Goal: Find specific page/section: Locate a particular part of the current website

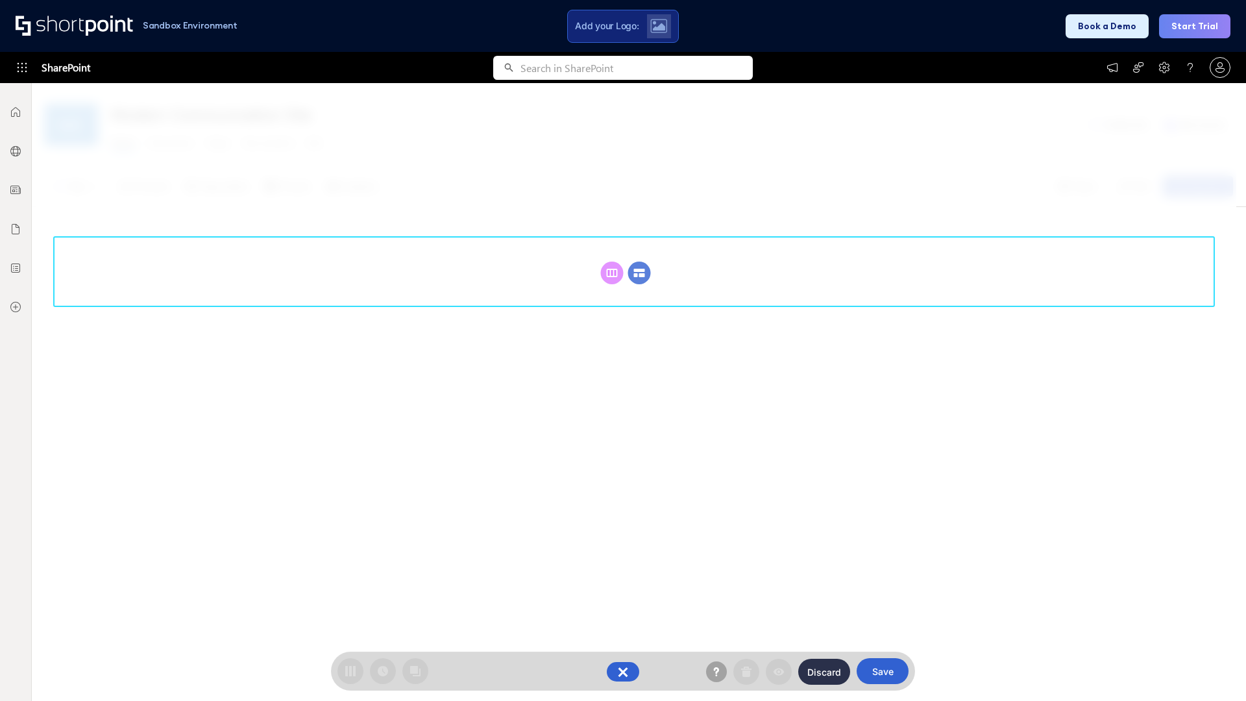
click at [639, 273] on circle at bounding box center [639, 273] width 23 height 23
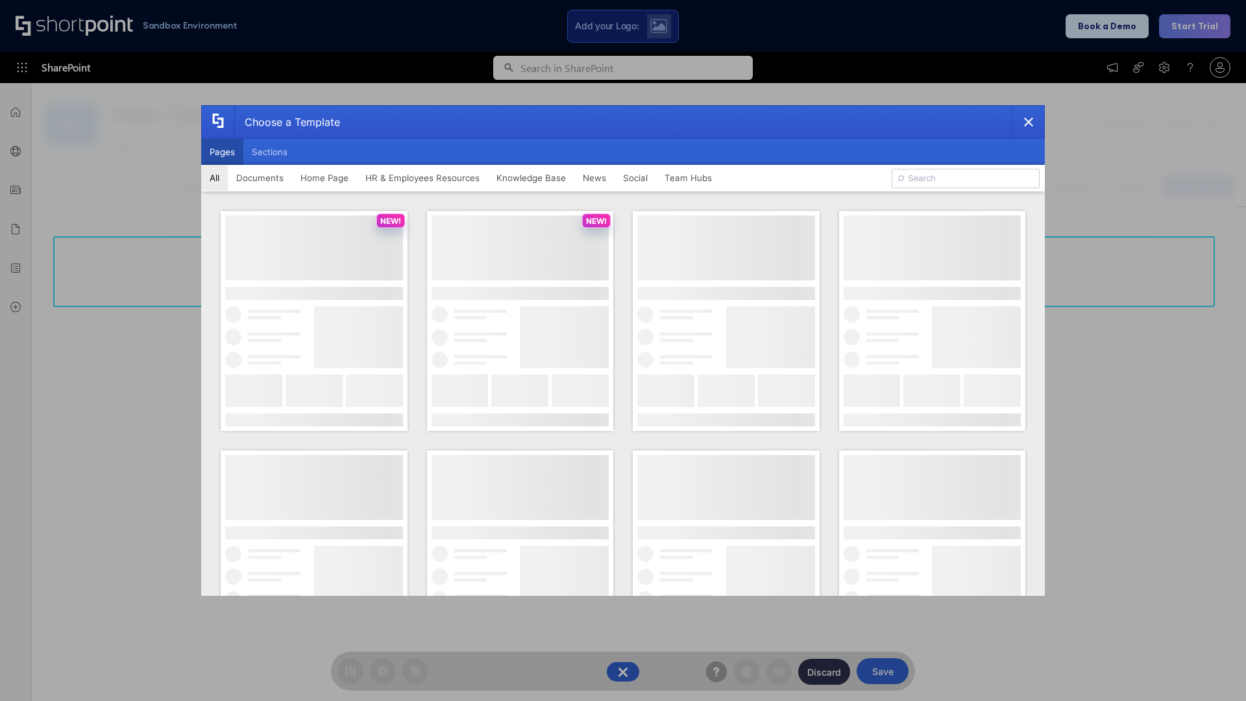
click at [222, 152] on button "Pages" at bounding box center [222, 152] width 42 height 26
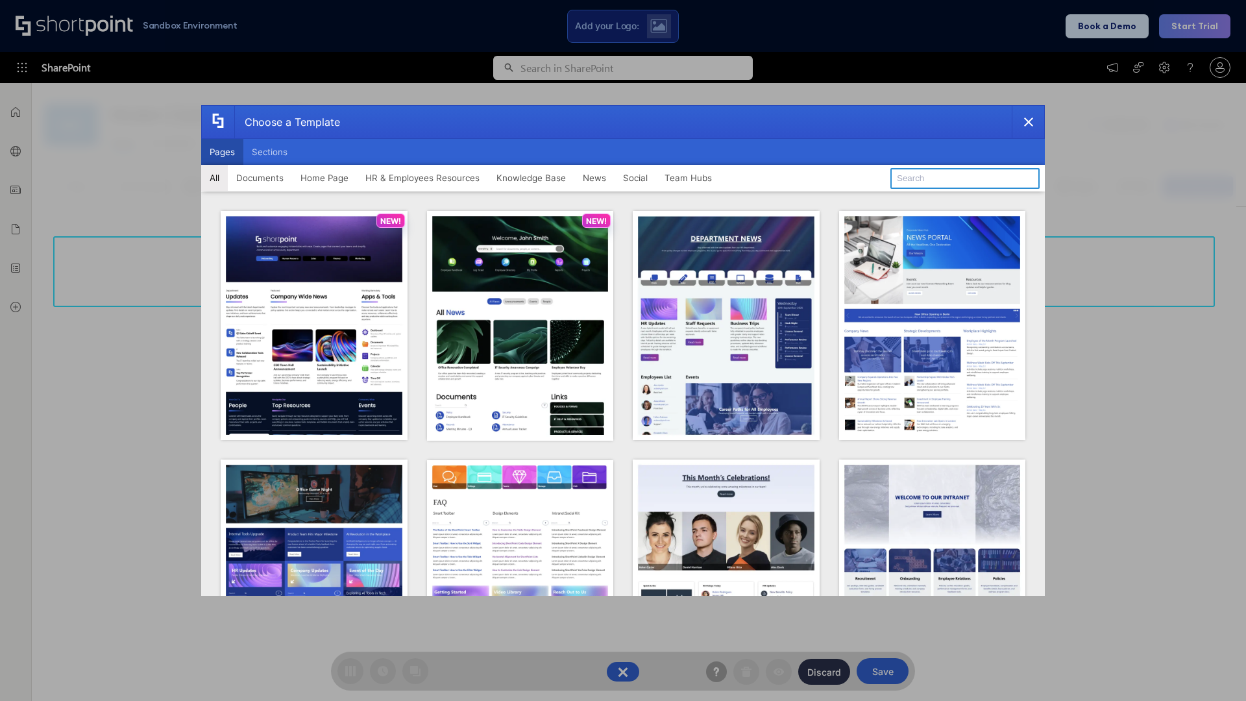
type input "HR 9"
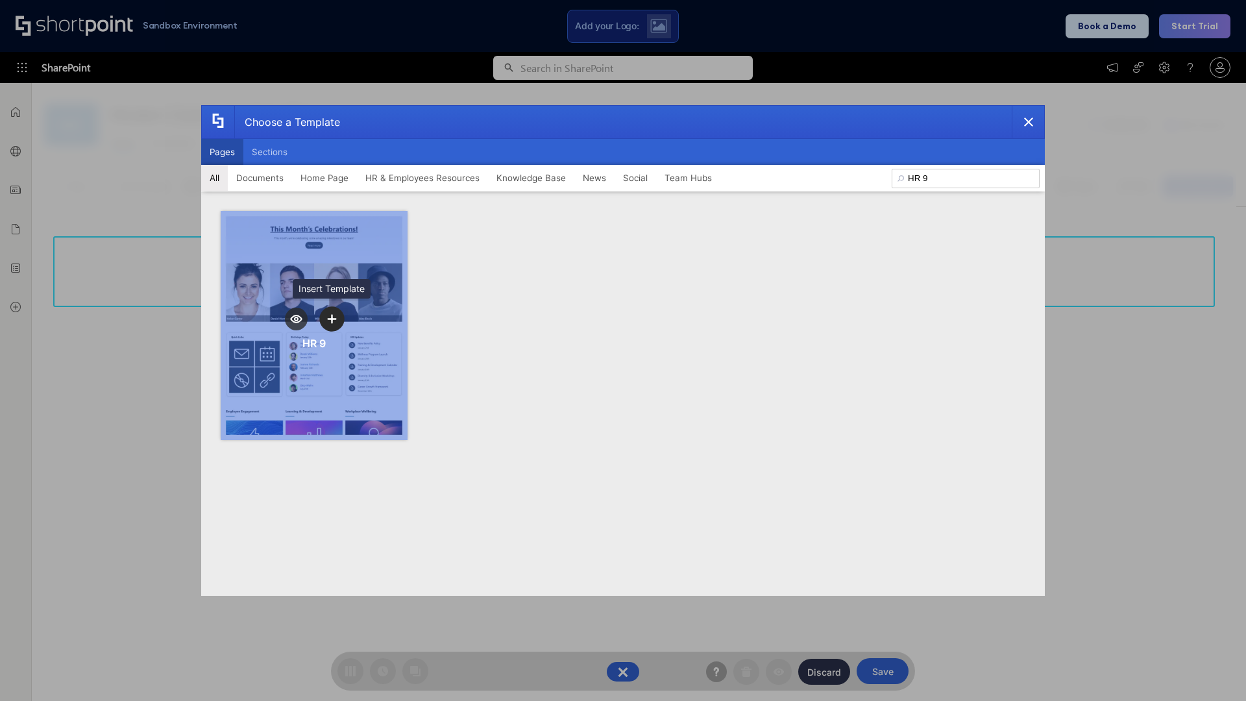
click at [332, 319] on icon "template selector" at bounding box center [331, 318] width 9 height 9
